Goal: Task Accomplishment & Management: Use online tool/utility

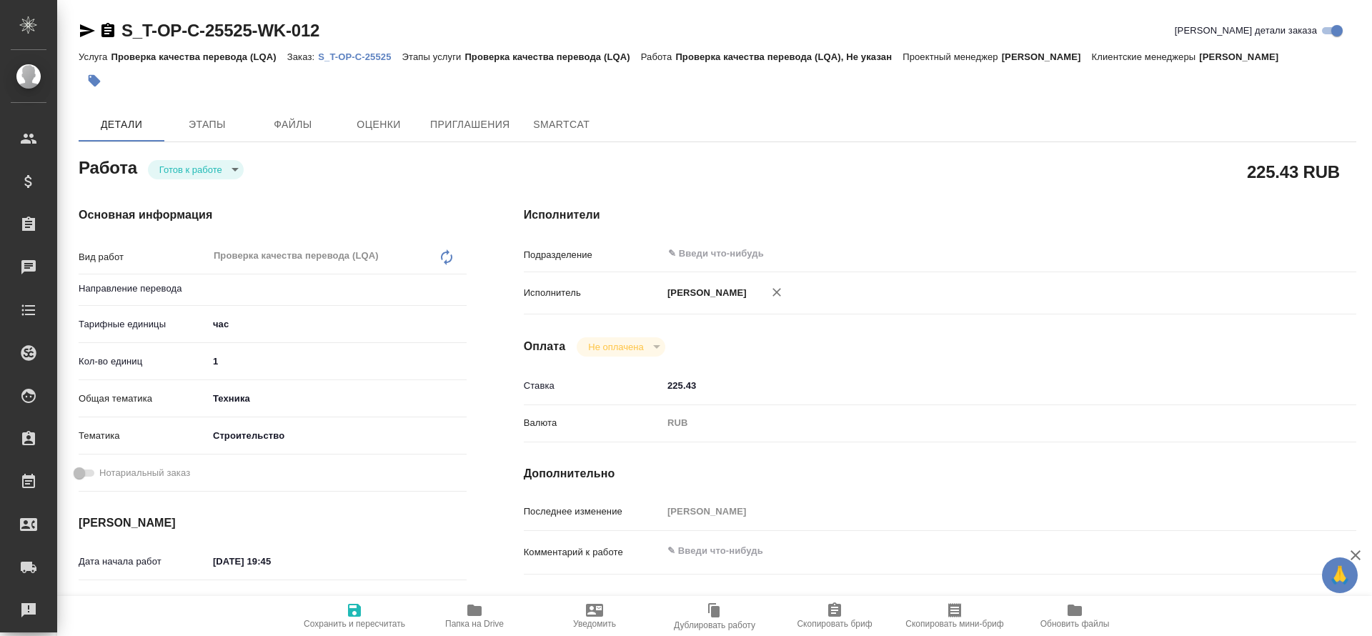
type textarea "x"
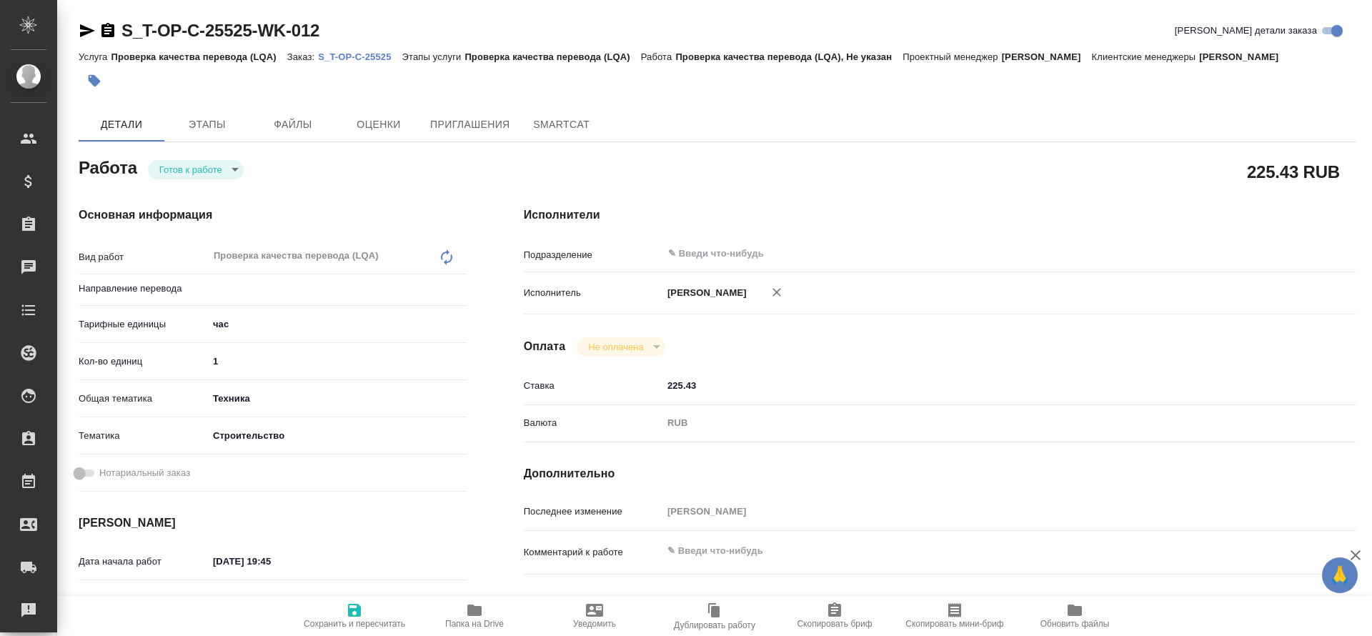
type textarea "x"
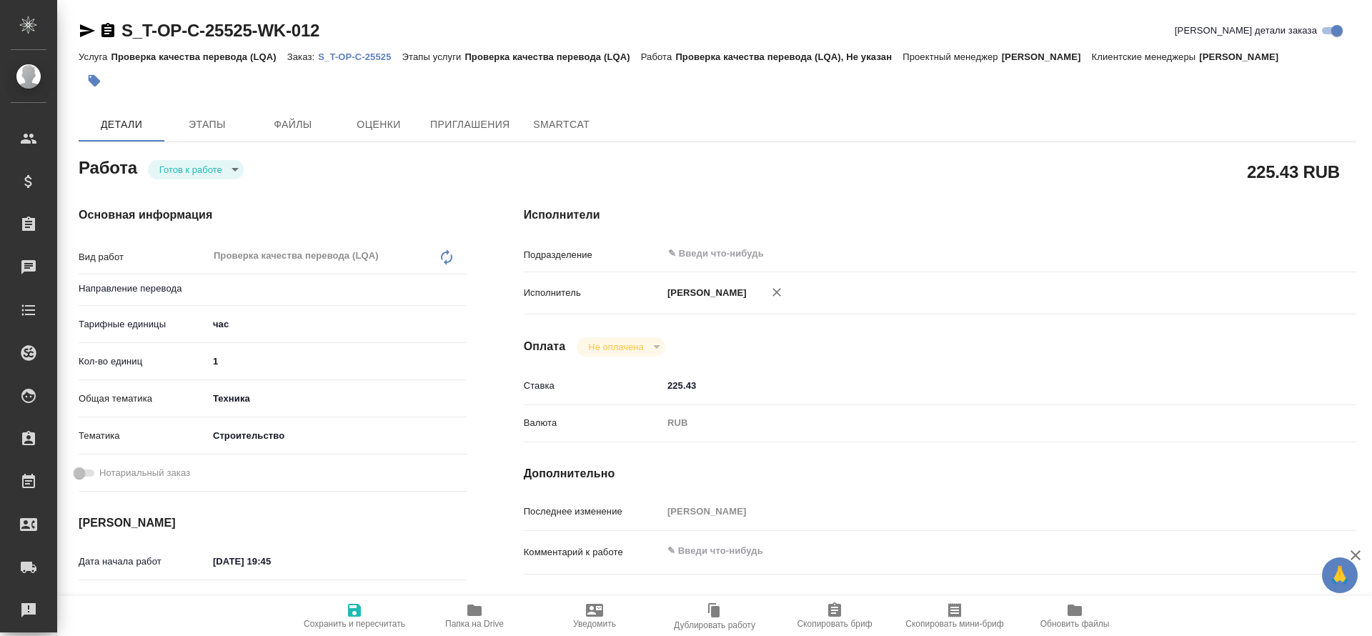
type textarea "x"
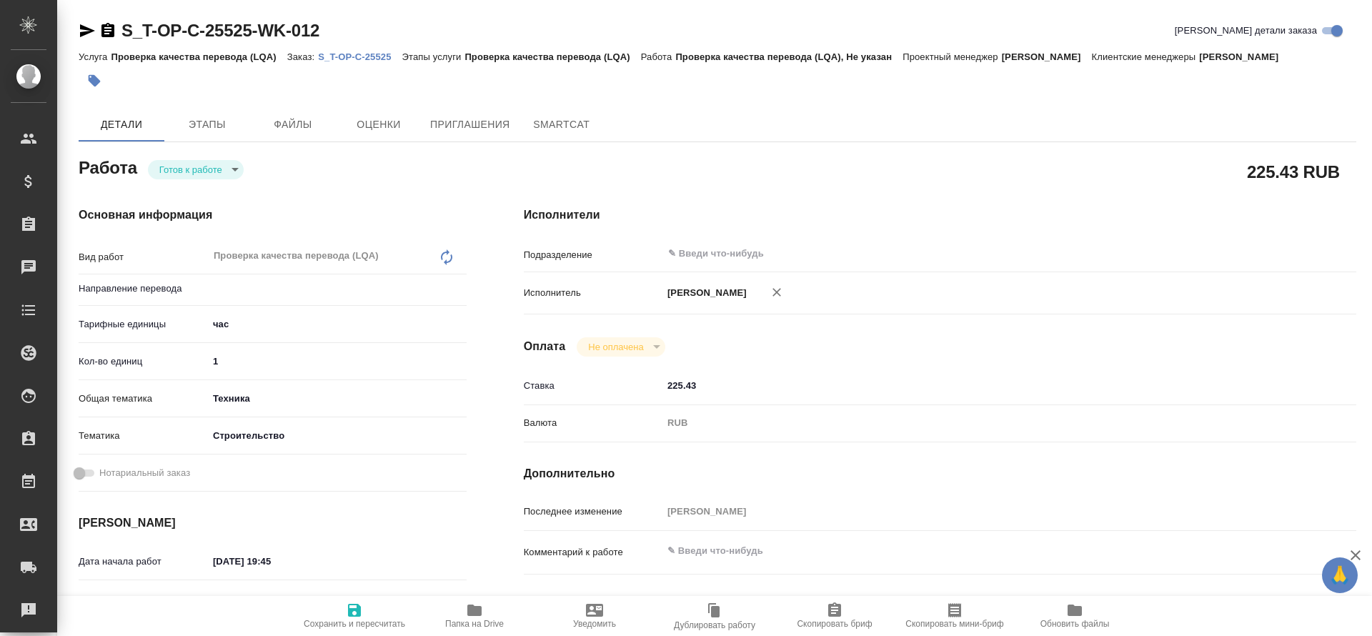
type textarea "x"
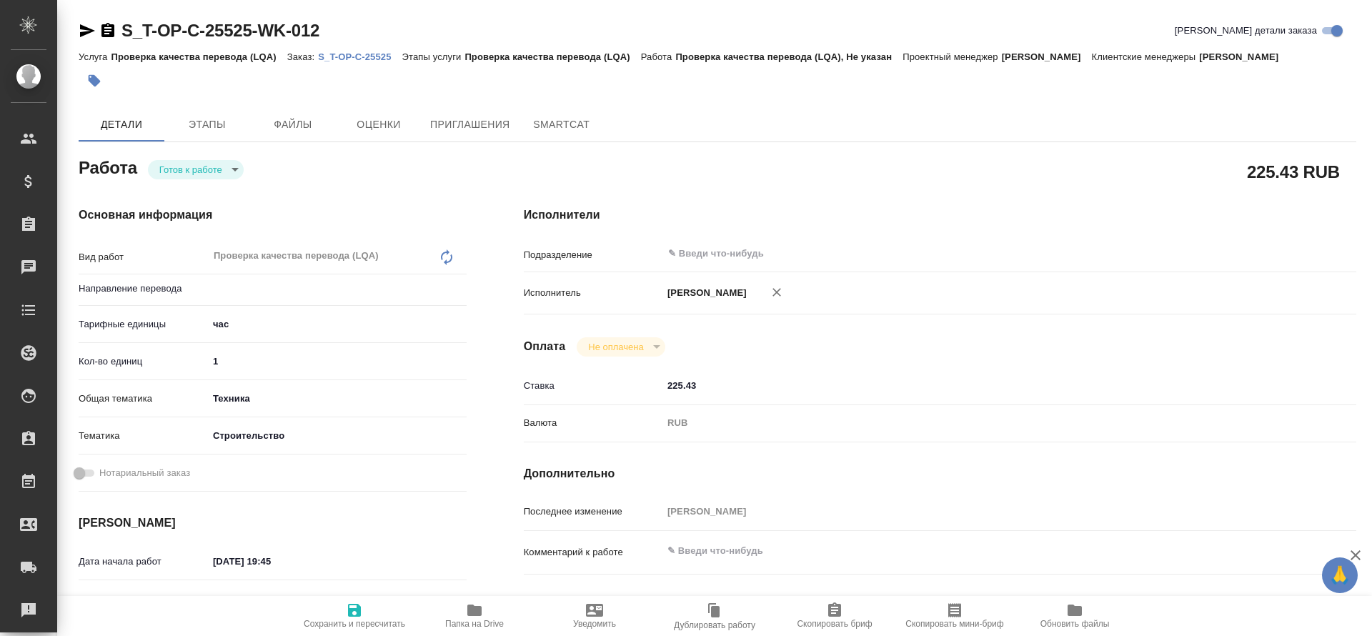
type textarea "x"
type input "Не указан"
type textarea "x"
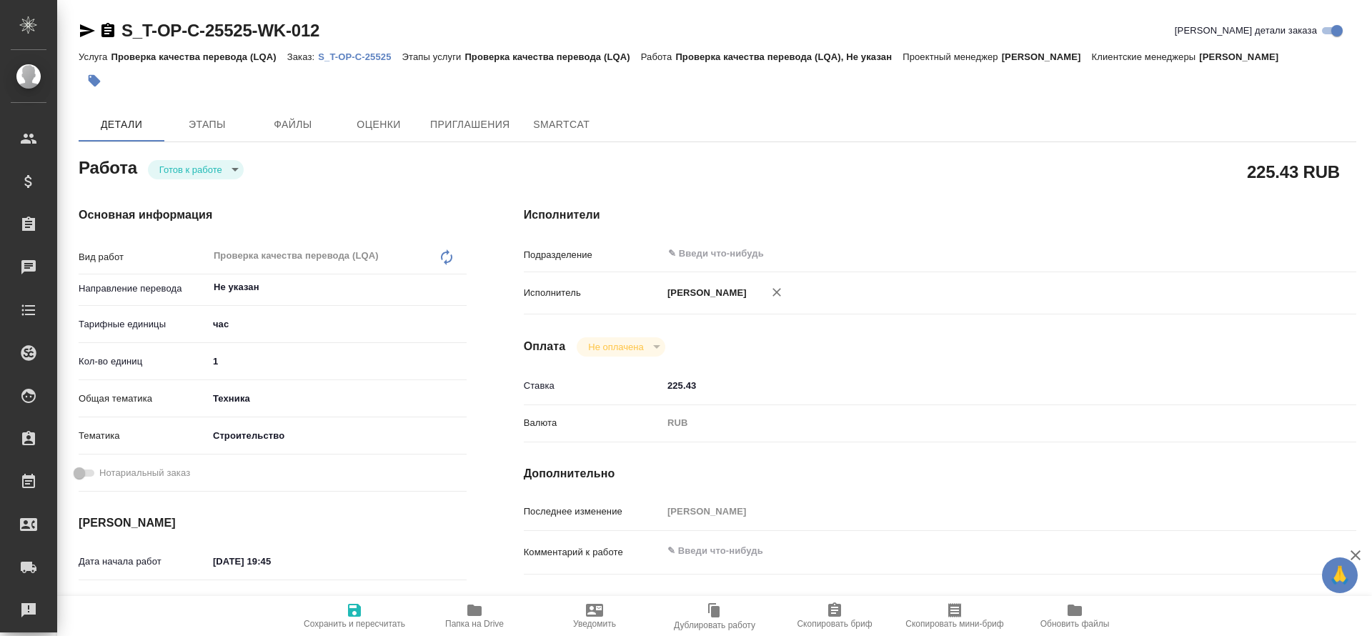
type textarea "x"
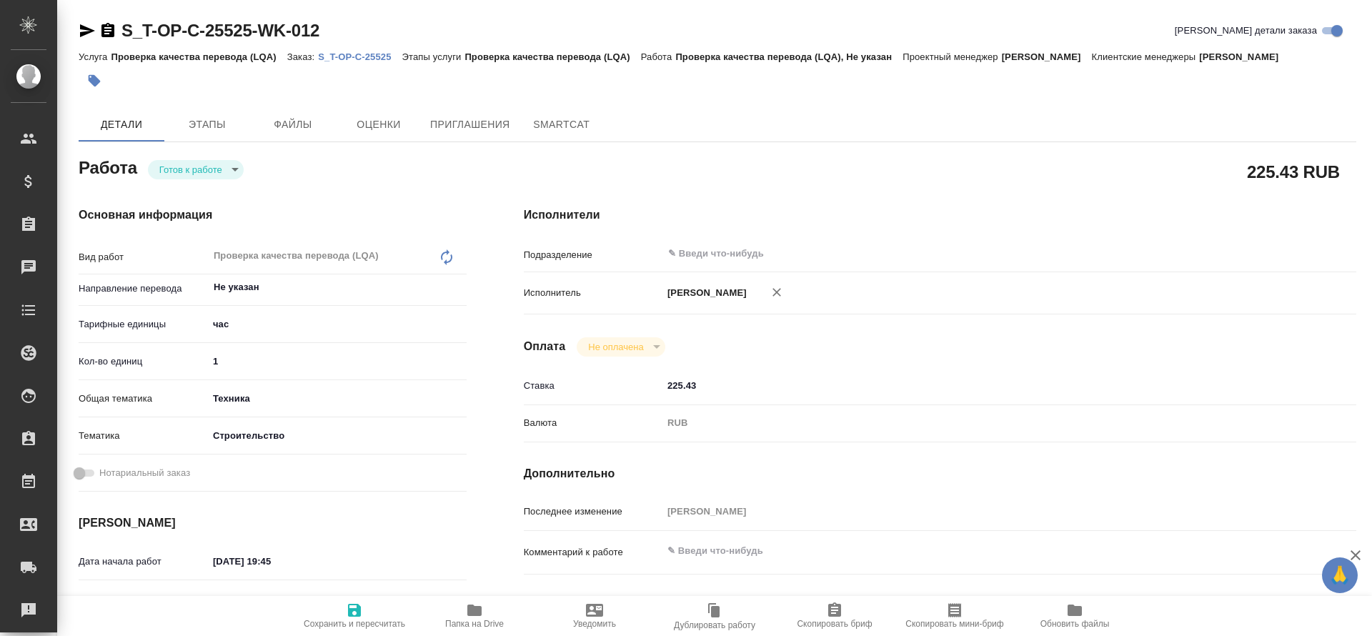
type textarea "x"
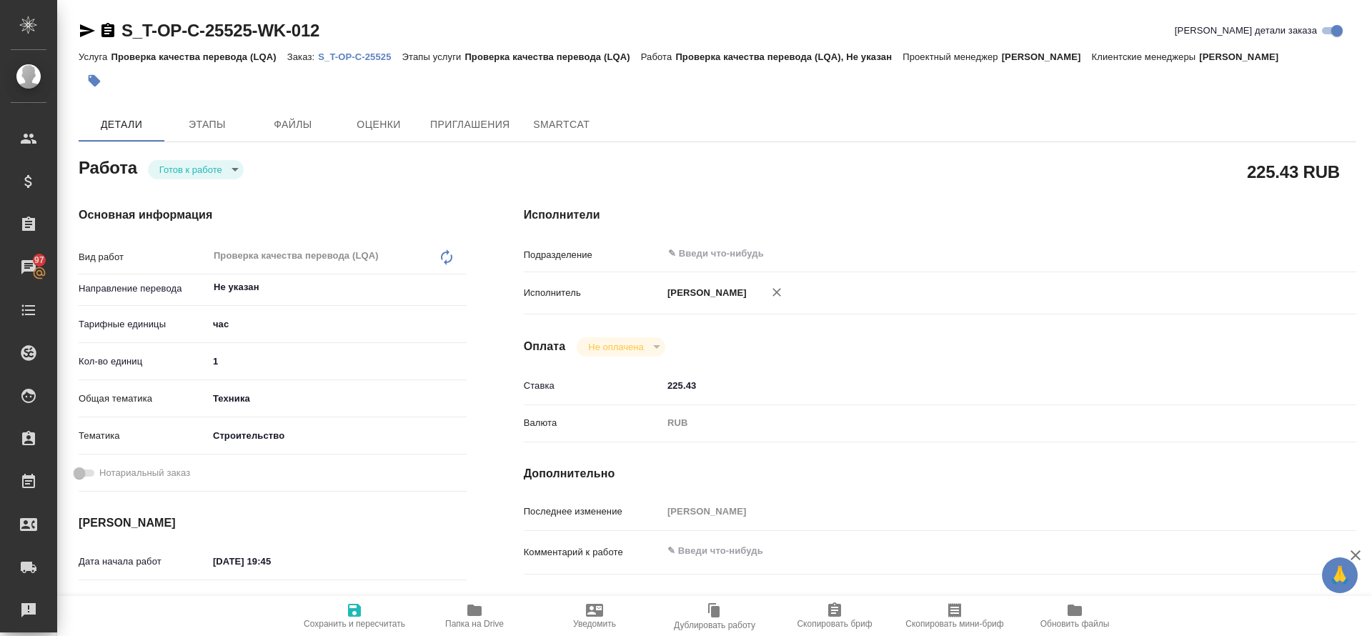
type textarea "x"
click at [362, 54] on p "S_T-OP-C-25525" at bounding box center [360, 56] width 84 height 11
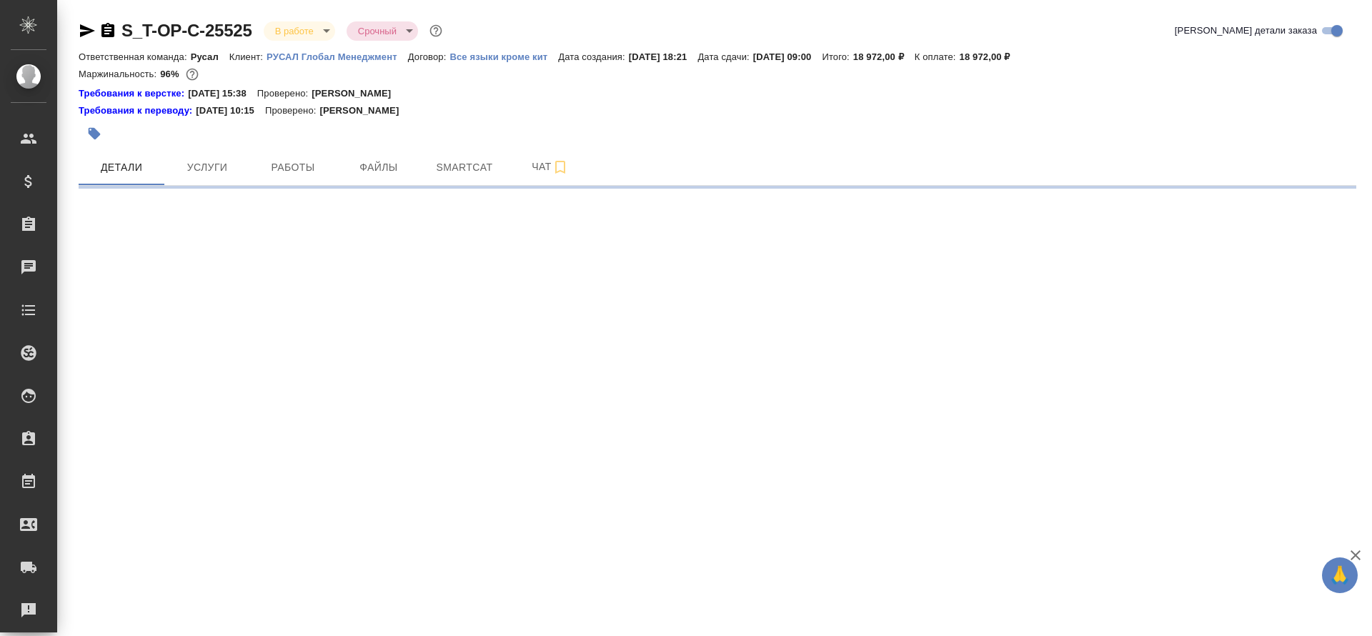
select select "RU"
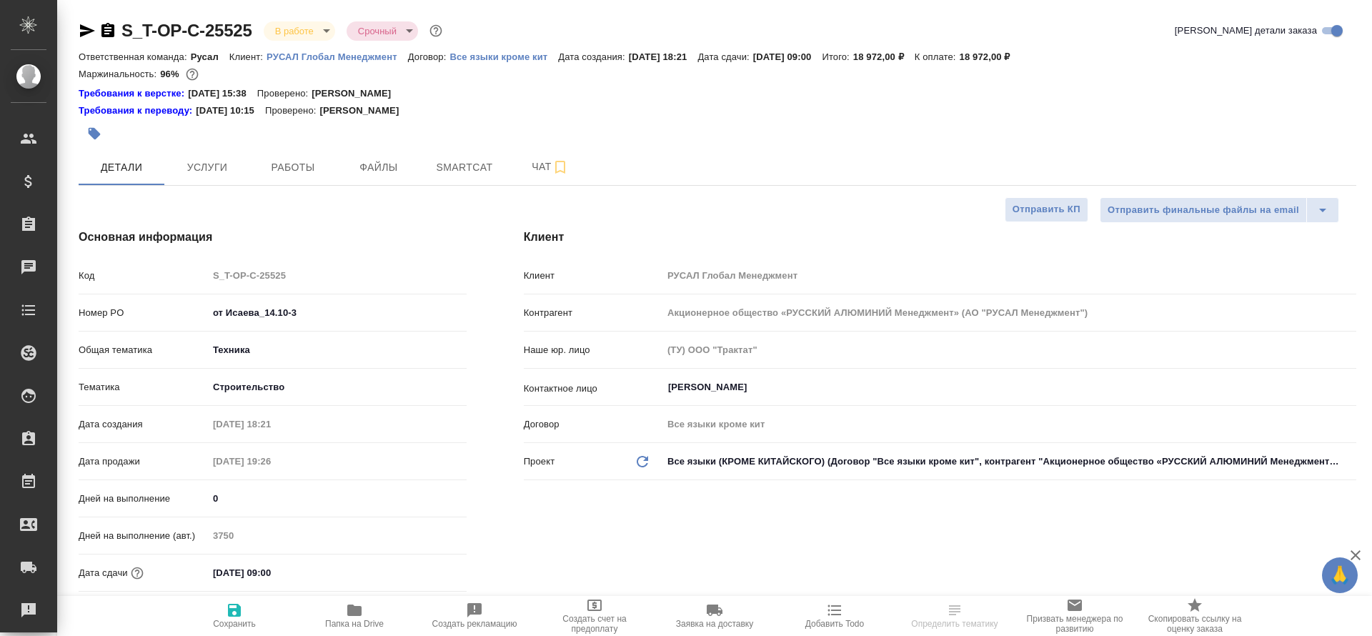
type textarea "x"
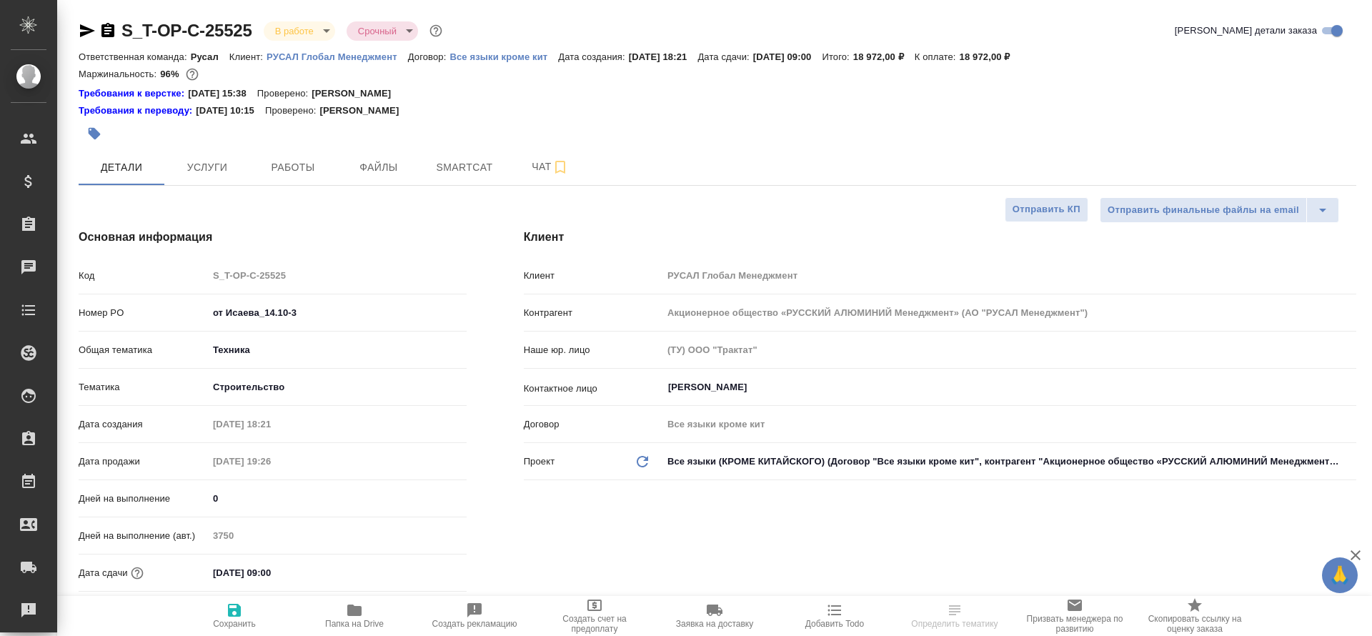
type textarea "x"
type input "[PERSON_NAME]"
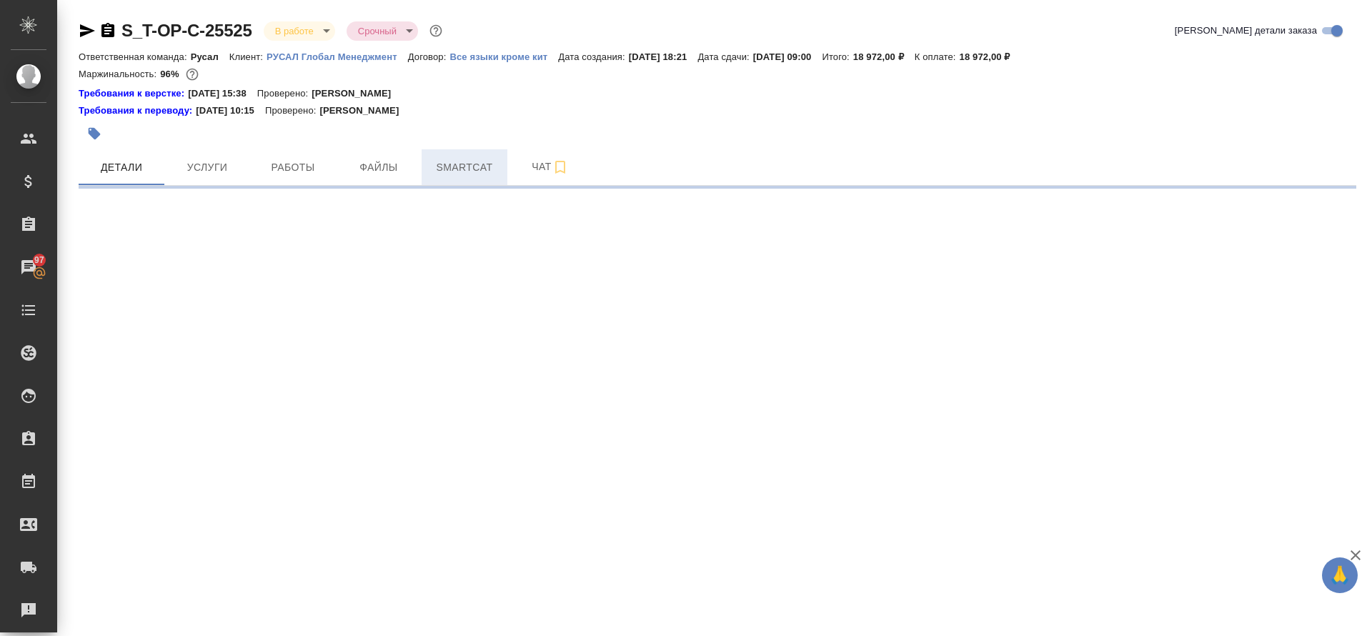
select select "RU"
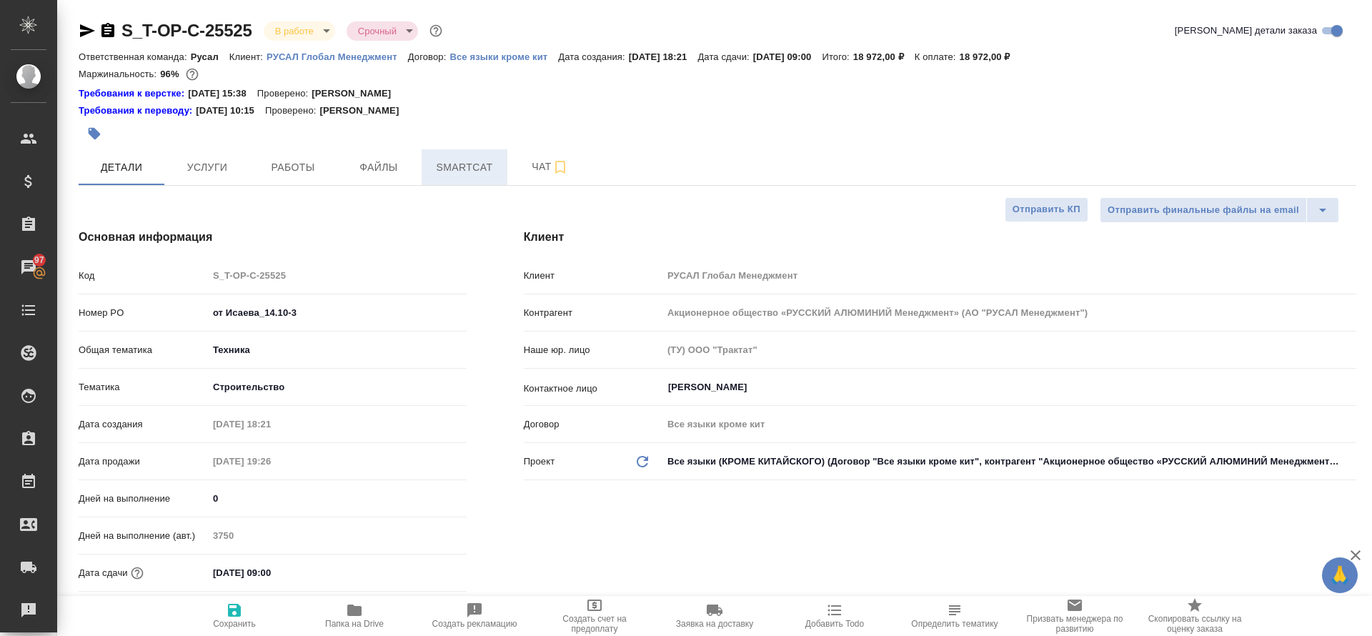
type textarea "x"
click at [464, 160] on span "Smartcat" at bounding box center [464, 168] width 69 height 18
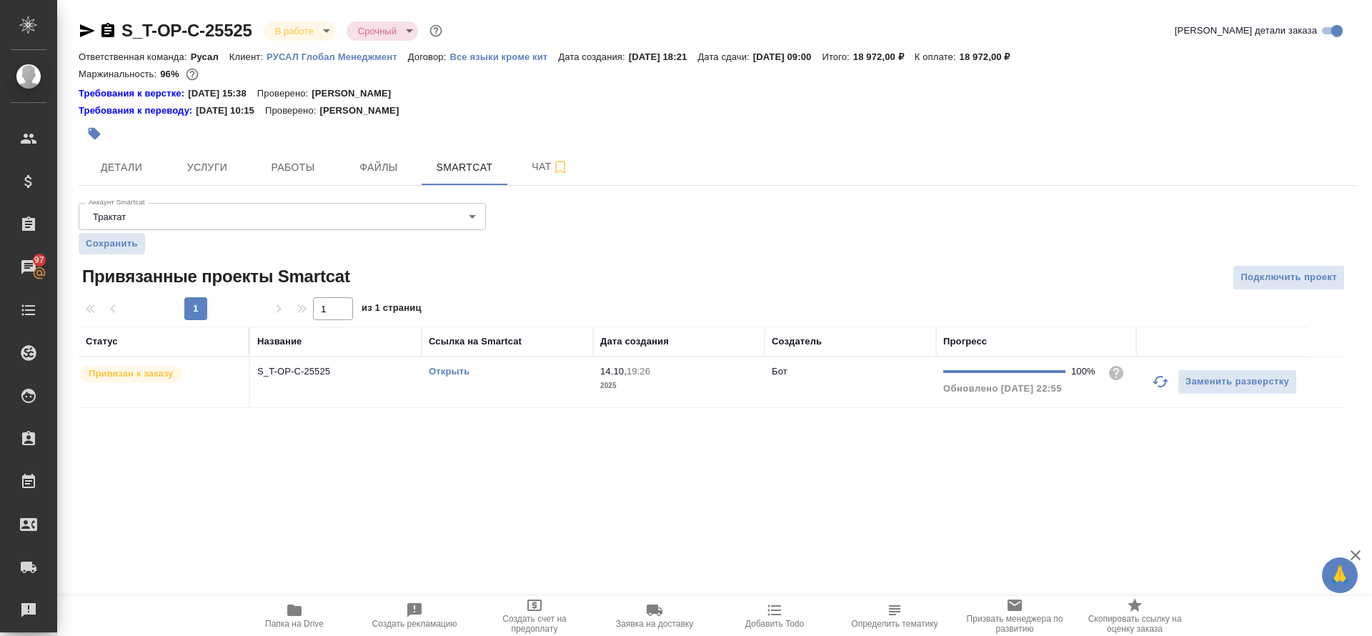
click at [447, 370] on link "Открыть" at bounding box center [449, 371] width 41 height 11
